Goal: Task Accomplishment & Management: Manage account settings

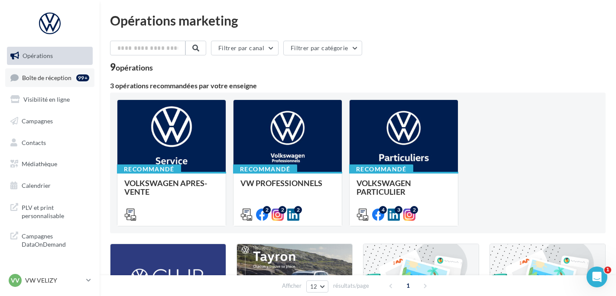
click at [53, 81] on span "Boîte de réception" at bounding box center [46, 77] width 49 height 7
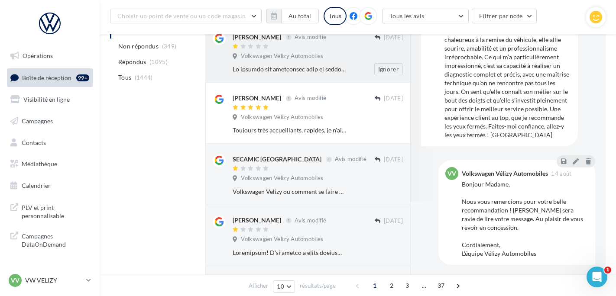
scroll to position [173, 0]
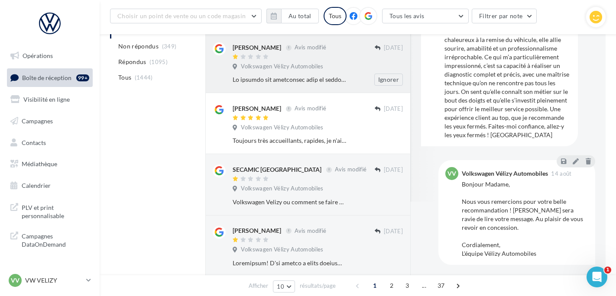
click at [265, 74] on div "[PERSON_NAME] Avis modifié [DATE] Volkswagen Vélizy Automobiles Ignorer" at bounding box center [318, 63] width 170 height 43
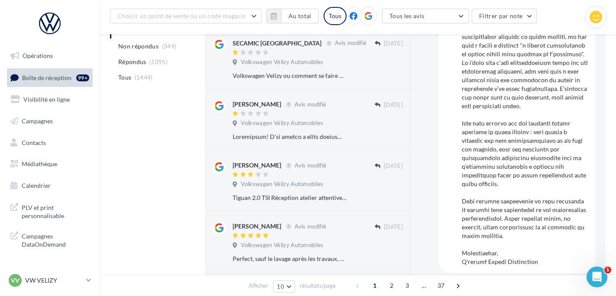
scroll to position [303, 0]
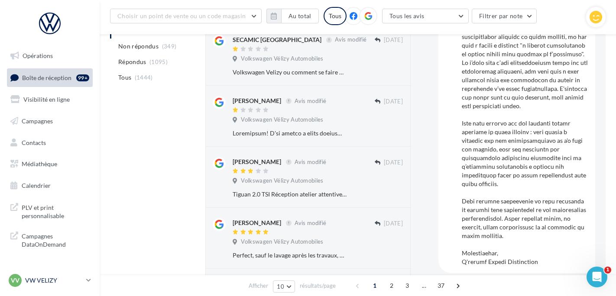
click at [76, 279] on p "VW VELIZY" at bounding box center [54, 280] width 58 height 9
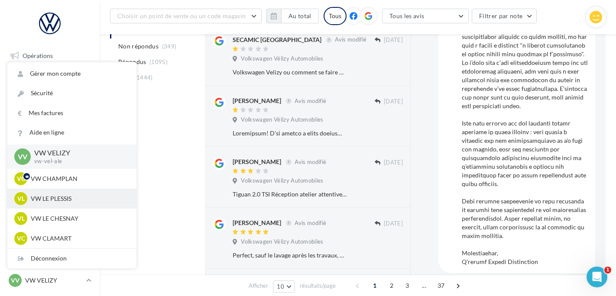
click at [79, 203] on p "VW LE PLESSIS" at bounding box center [78, 199] width 95 height 9
